Goal: Check status

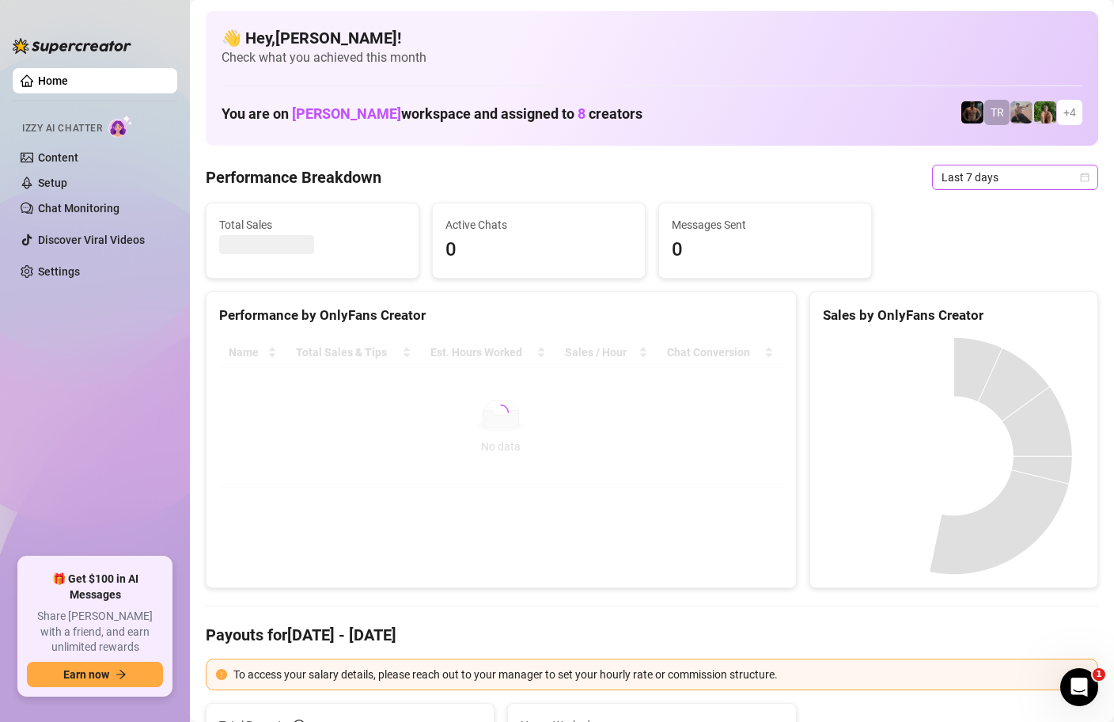
click at [1082, 177] on icon "calendar" at bounding box center [1084, 177] width 9 height 9
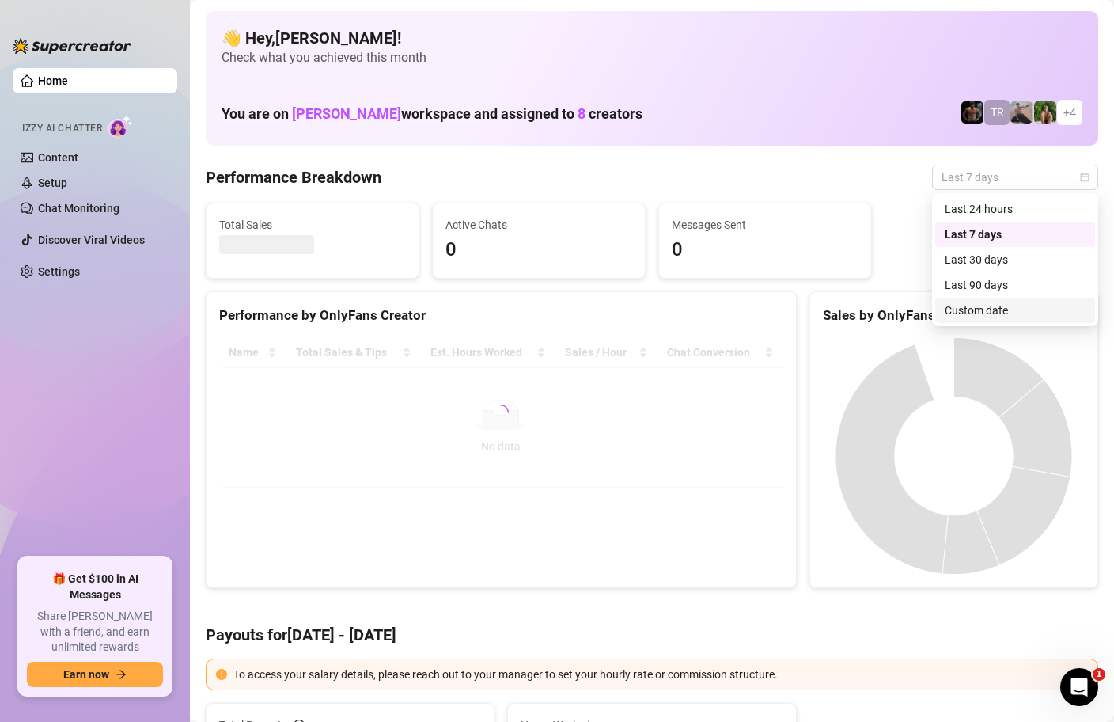
click at [1000, 309] on div "Custom date" at bounding box center [1015, 310] width 141 height 17
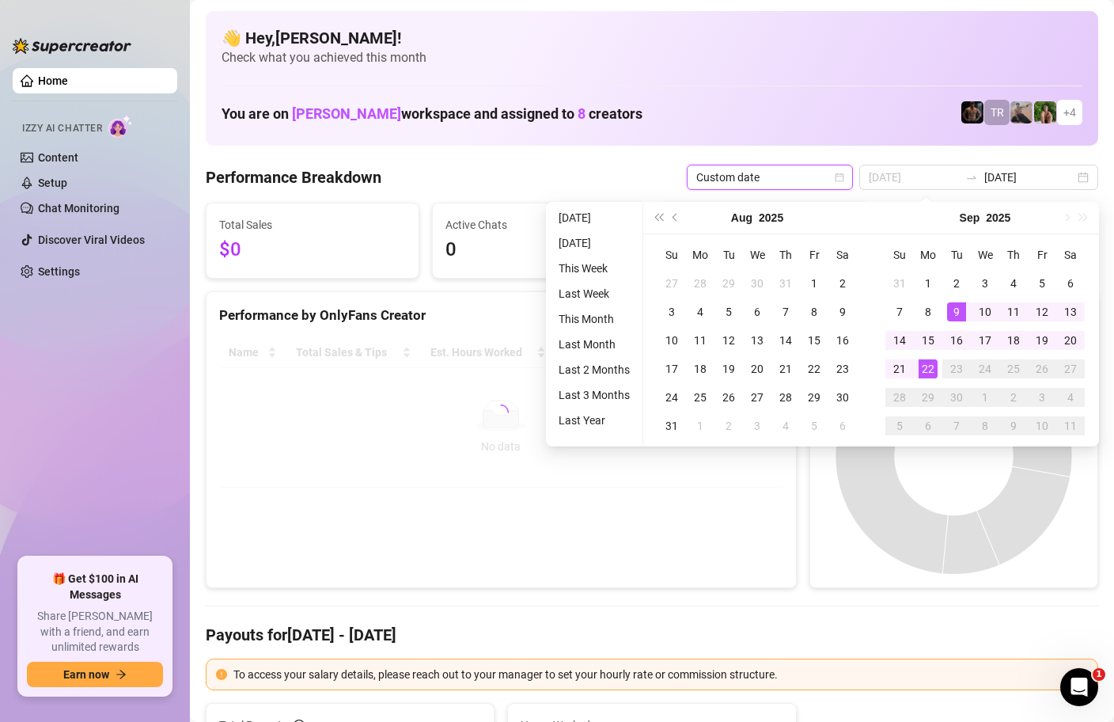
click at [923, 372] on div "22" at bounding box center [928, 368] width 19 height 19
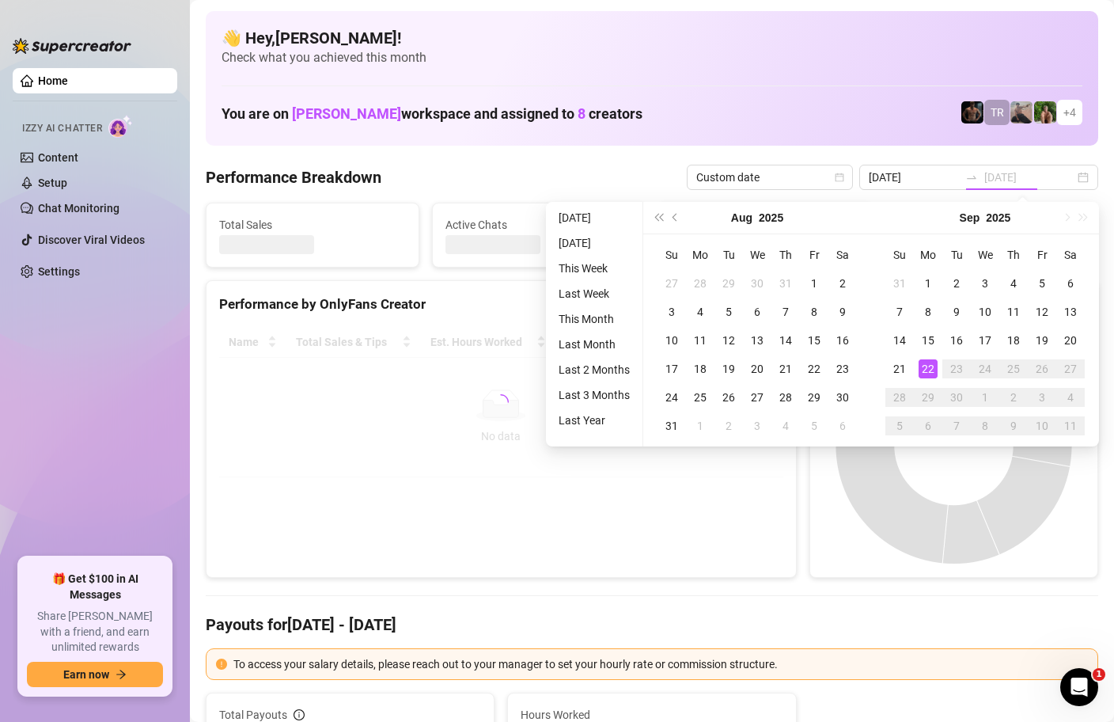
click at [923, 372] on div "22" at bounding box center [928, 368] width 19 height 19
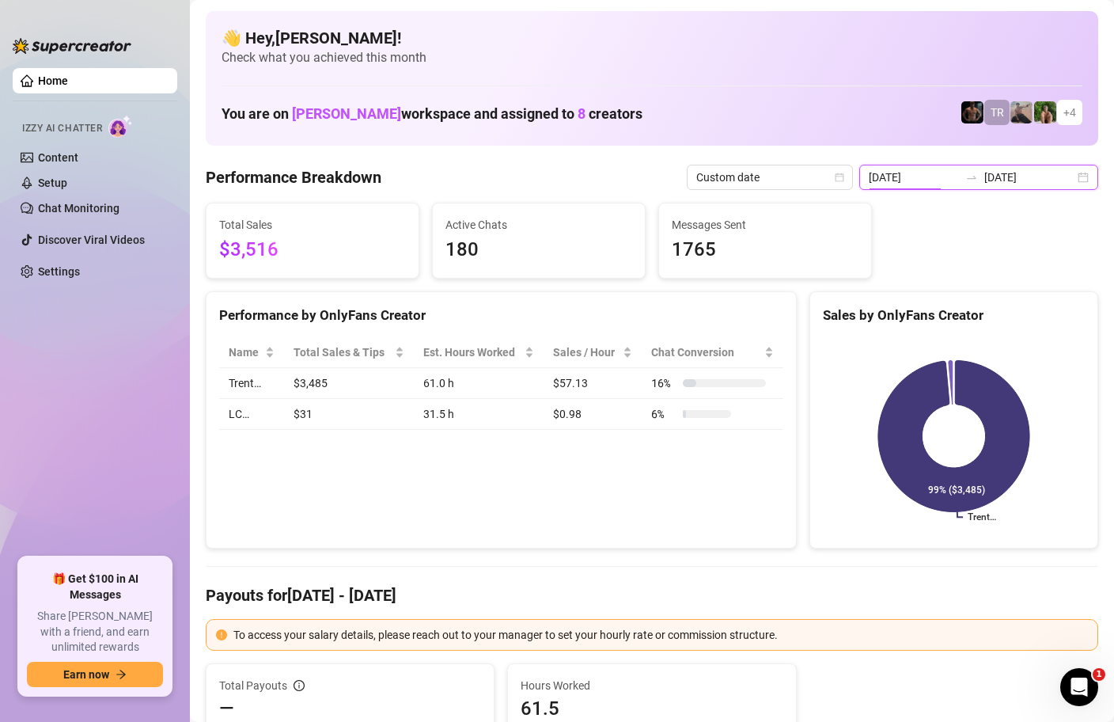
click at [945, 177] on input "[DATE]" at bounding box center [914, 177] width 90 height 17
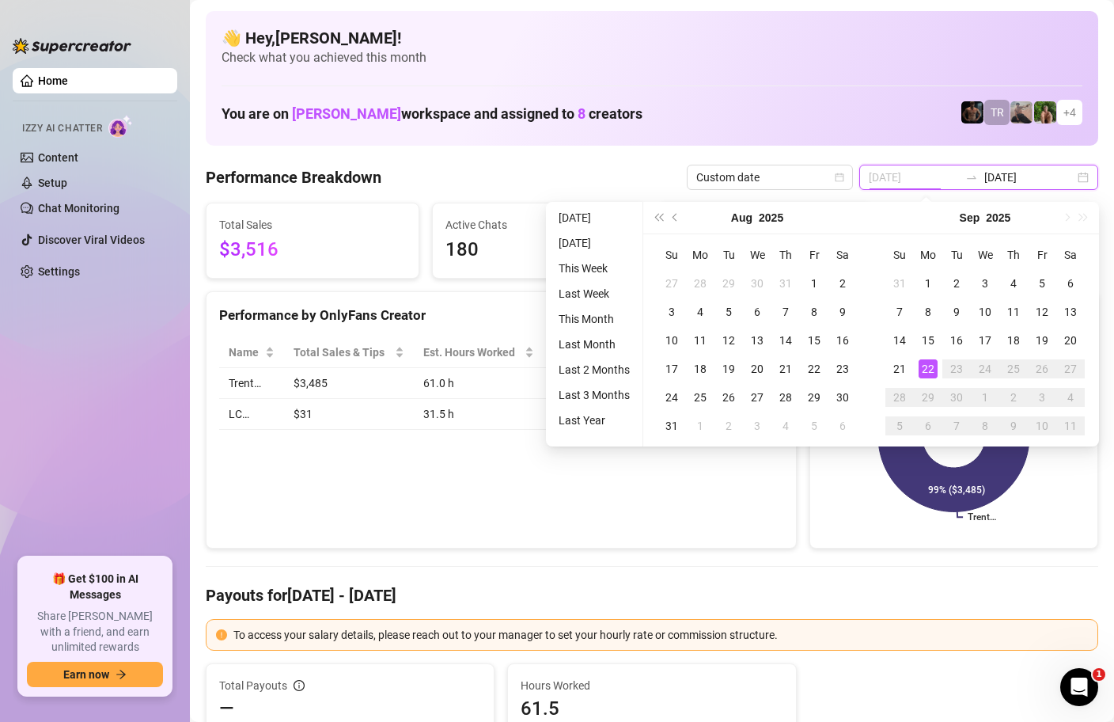
type input "[DATE]"
click at [928, 359] on div "22" at bounding box center [928, 368] width 19 height 19
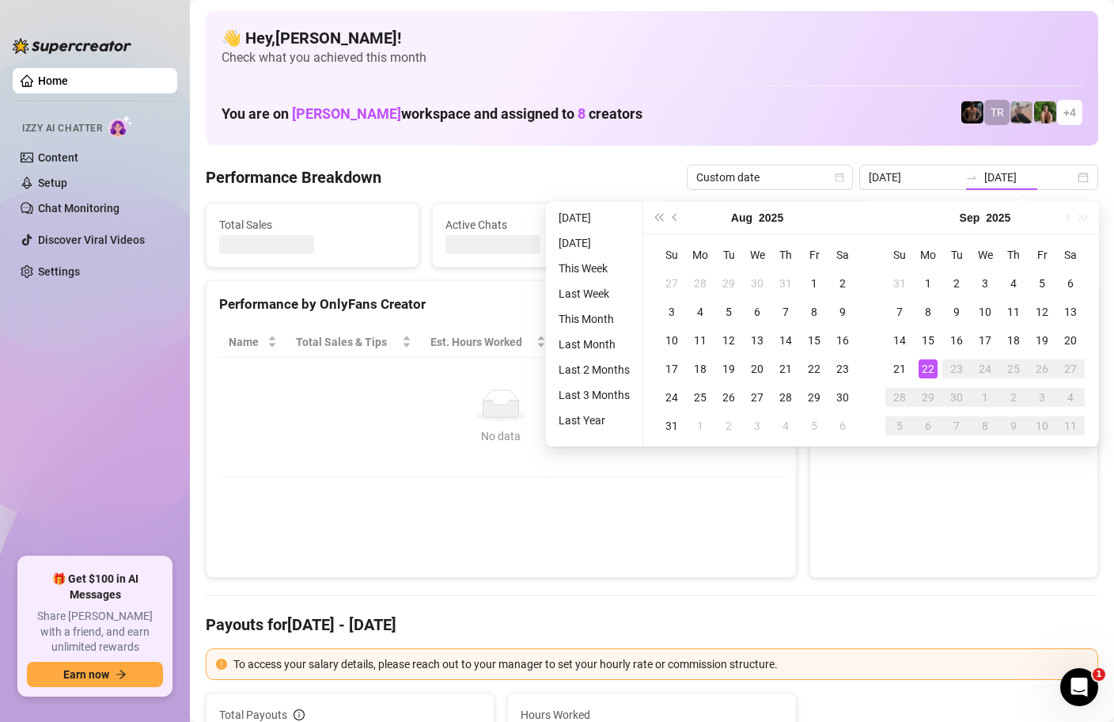
type input "[DATE]"
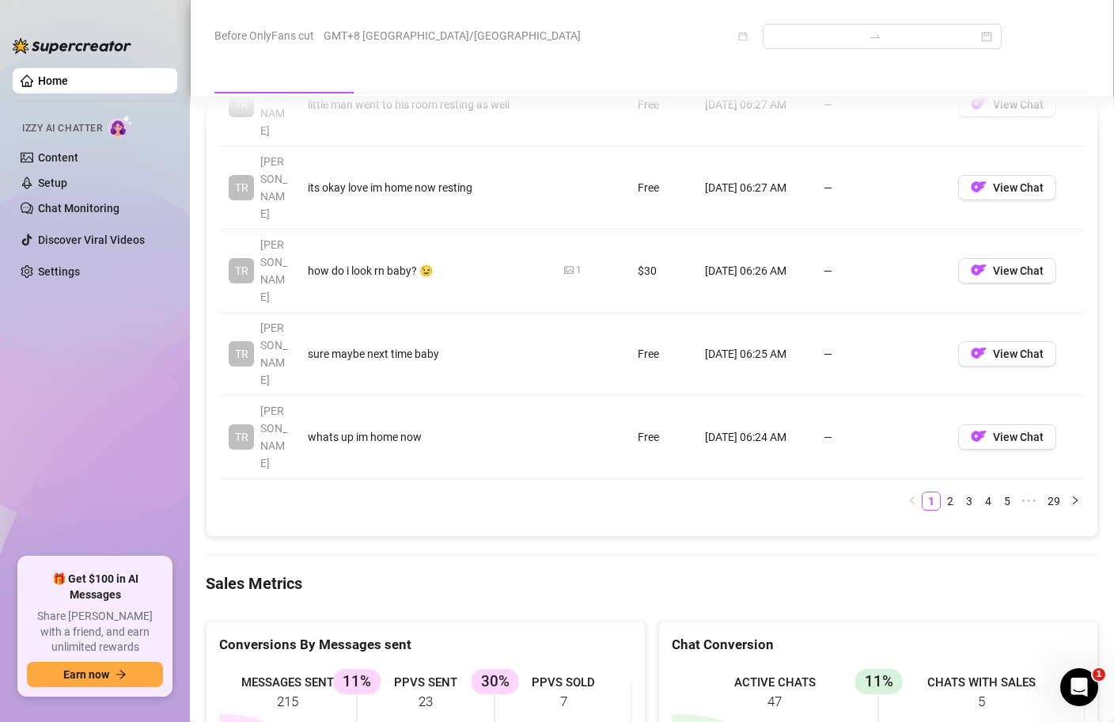
scroll to position [2026, 0]
